Goal: Transaction & Acquisition: Purchase product/service

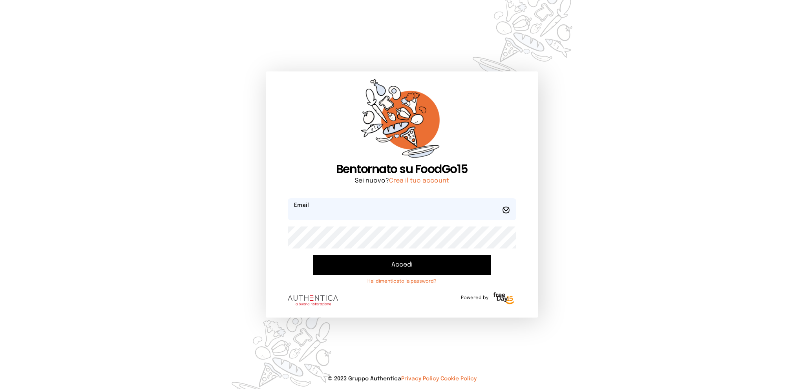
type input "**********"
click at [415, 267] on button "Accedi" at bounding box center [402, 265] width 178 height 20
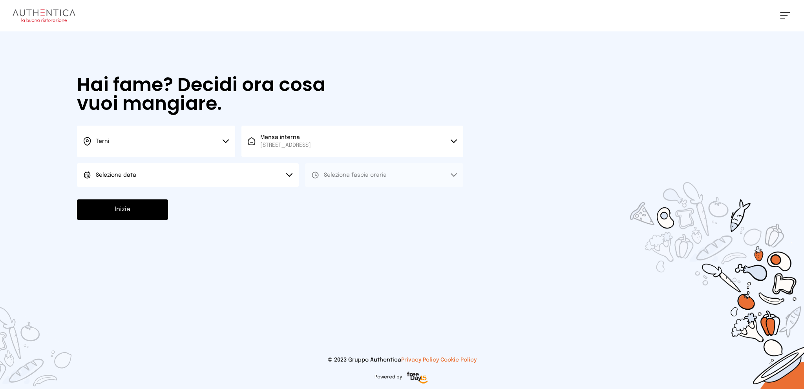
click at [225, 174] on button "Seleziona data" at bounding box center [188, 175] width 222 height 24
click at [213, 193] on li "[DATE], [DATE]" at bounding box center [188, 197] width 222 height 20
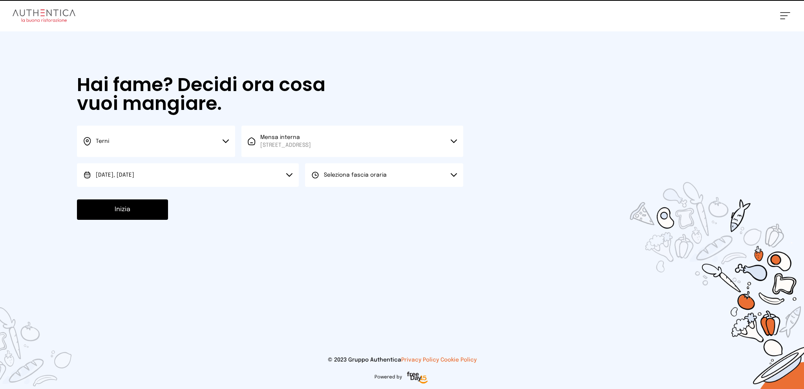
click at [352, 174] on span "Seleziona fascia oraria" at bounding box center [355, 174] width 63 height 5
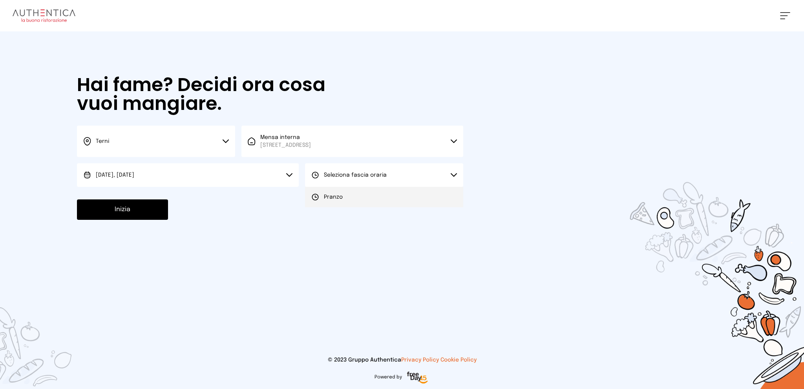
click at [349, 191] on li "Pranzo" at bounding box center [384, 197] width 158 height 20
click at [141, 203] on button "Inizia" at bounding box center [122, 209] width 91 height 20
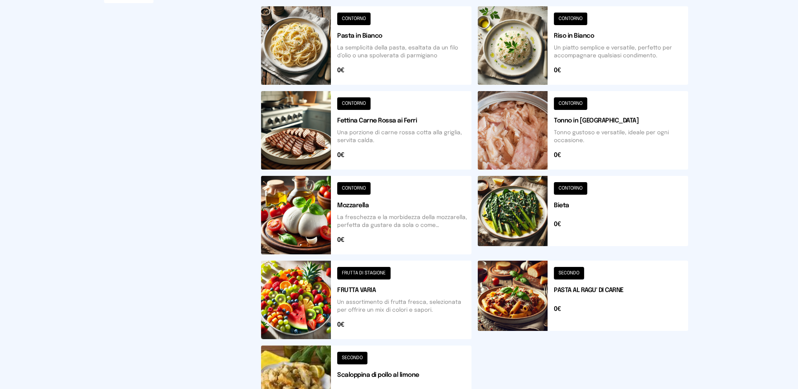
scroll to position [196, 0]
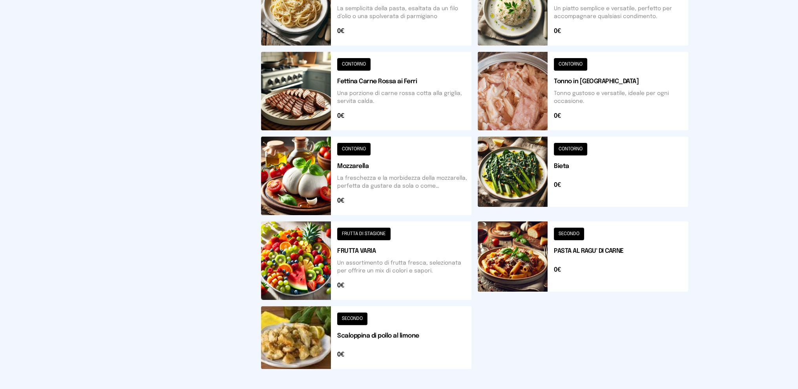
click at [389, 321] on button at bounding box center [366, 337] width 210 height 63
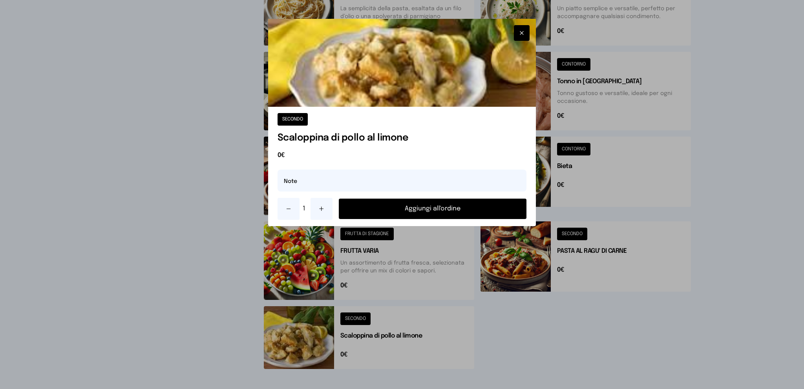
click at [318, 210] on icon at bounding box center [321, 209] width 6 height 6
click at [374, 207] on button "Aggiungi all'ordine" at bounding box center [433, 209] width 188 height 20
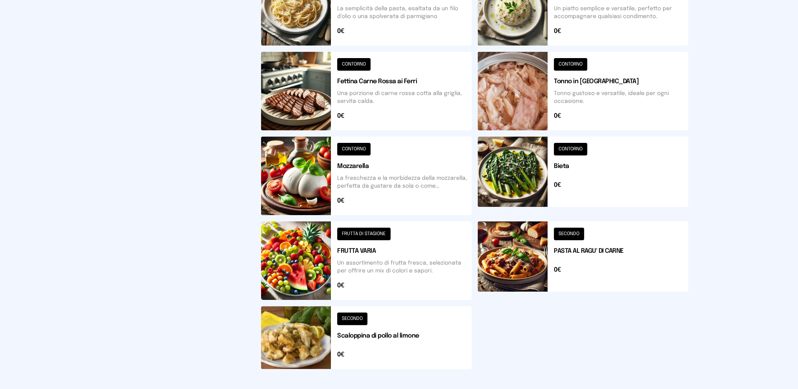
click at [602, 261] on button at bounding box center [583, 260] width 210 height 79
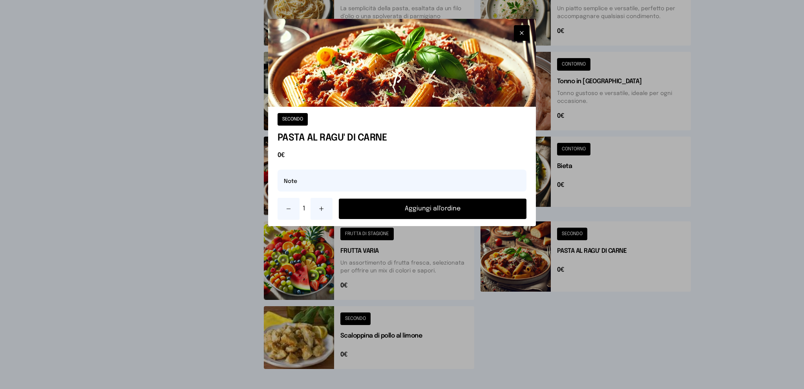
click at [413, 203] on button "Aggiungi all'ordine" at bounding box center [433, 209] width 188 height 20
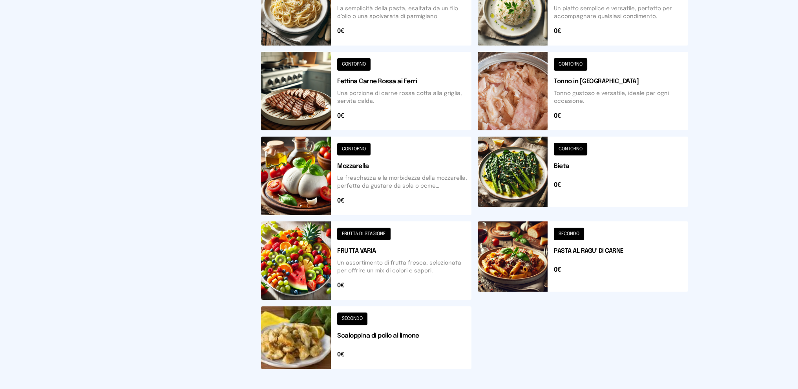
click at [606, 172] on button at bounding box center [583, 176] width 210 height 79
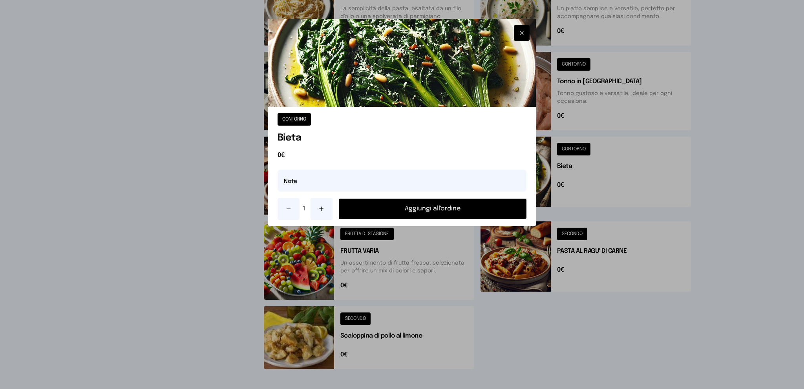
click at [437, 207] on button "Aggiungi all'ordine" at bounding box center [433, 209] width 188 height 20
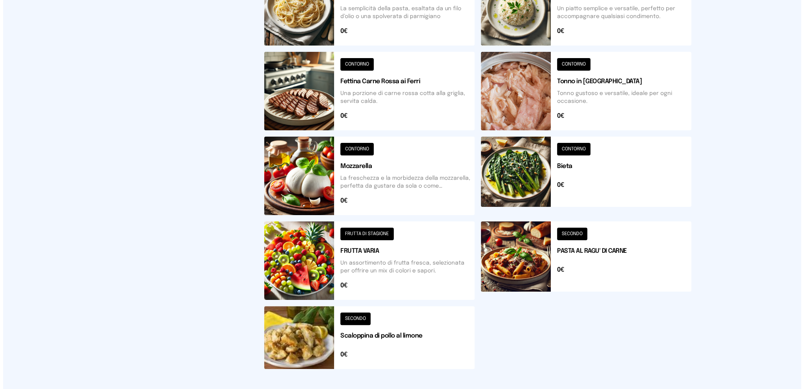
scroll to position [0, 0]
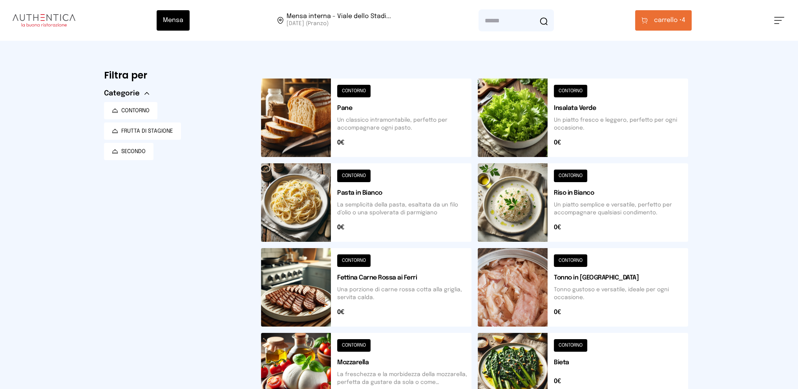
click at [654, 16] on button "carrello • 4" at bounding box center [663, 20] width 57 height 20
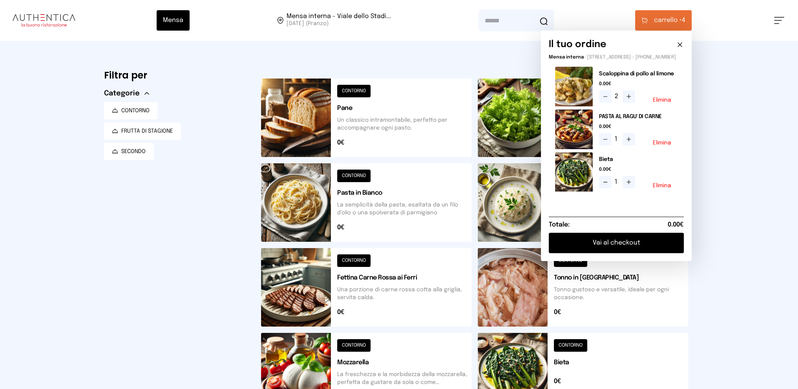
click at [662, 188] on button "Elimina" at bounding box center [662, 185] width 18 height 5
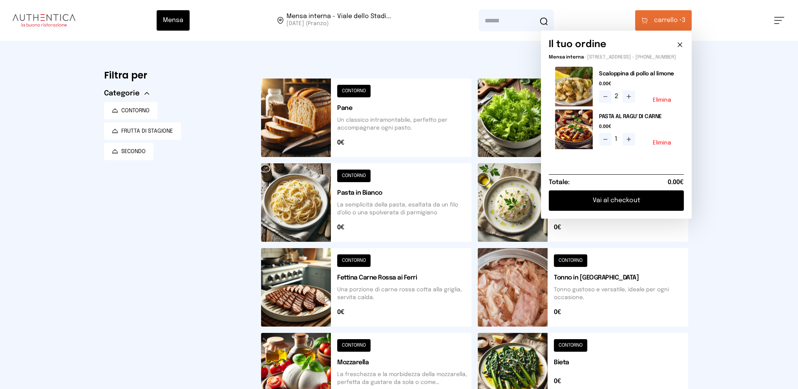
click at [611, 207] on button "Vai al checkout" at bounding box center [616, 200] width 135 height 20
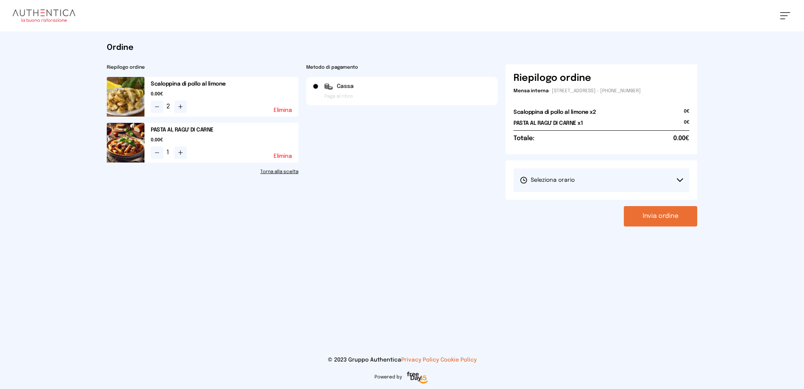
click at [595, 180] on button "Seleziona orario" at bounding box center [601, 180] width 176 height 24
click at [573, 201] on span "1° Turno (13:00 - 15:00)" at bounding box center [549, 202] width 59 height 8
click at [636, 219] on button "Invia ordine" at bounding box center [660, 216] width 73 height 20
